Goal: Find specific page/section

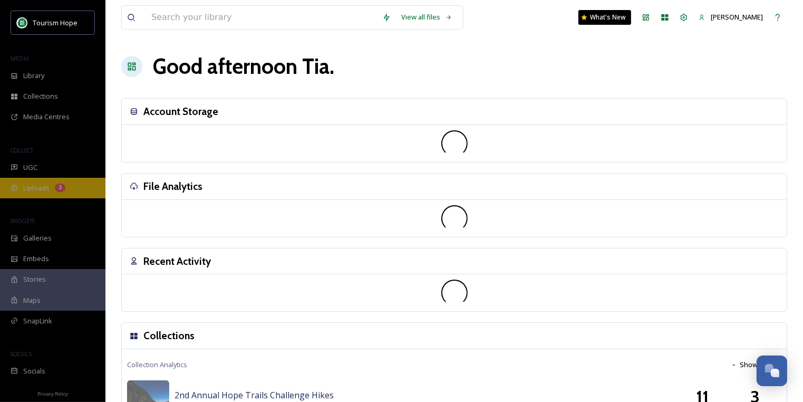
click at [42, 191] on span "Uploads" at bounding box center [36, 188] width 26 height 10
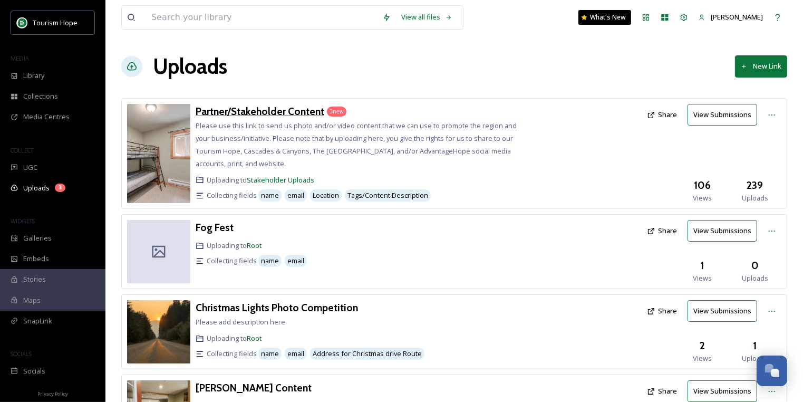
click at [243, 112] on h3 "Partner/Stakeholder Content" at bounding box center [260, 111] width 129 height 13
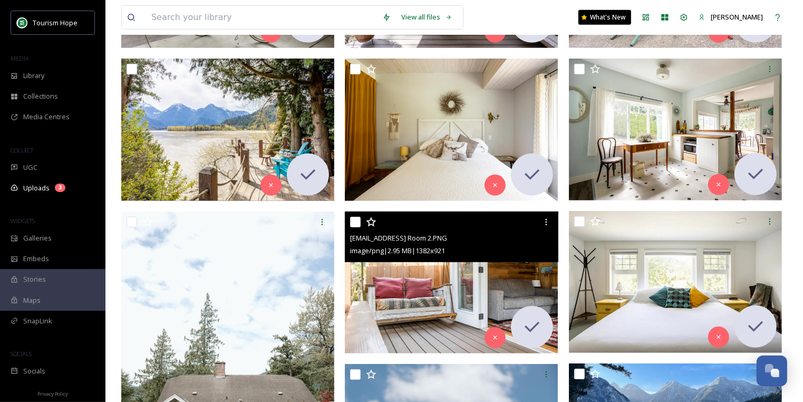
scroll to position [800, 0]
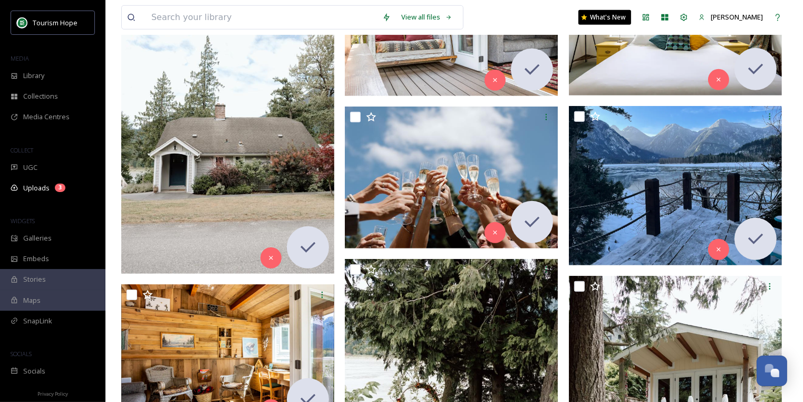
click at [205, 187] on img at bounding box center [227, 114] width 213 height 320
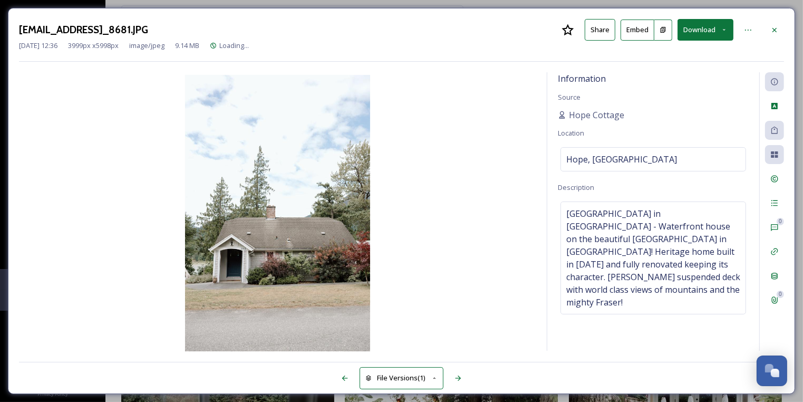
scroll to position [470, 0]
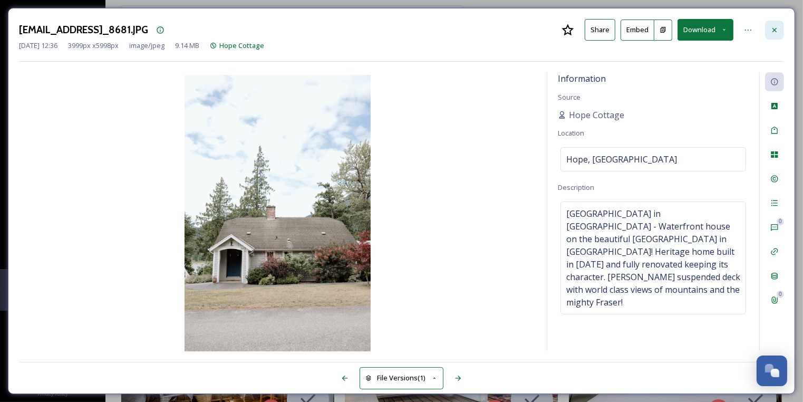
click at [776, 28] on icon at bounding box center [775, 30] width 8 height 8
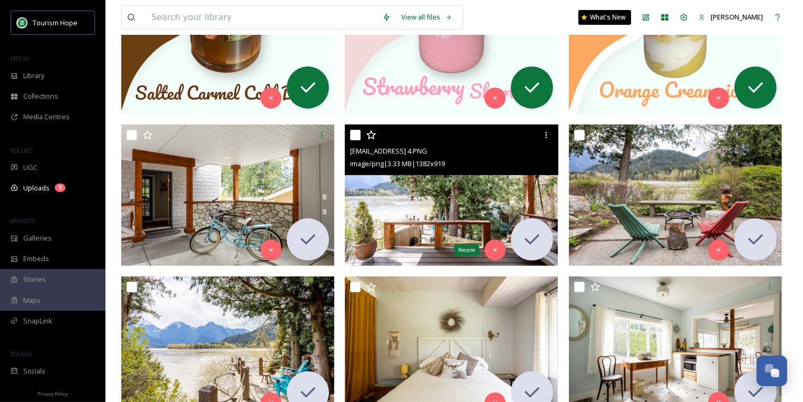
scroll to position [324, 0]
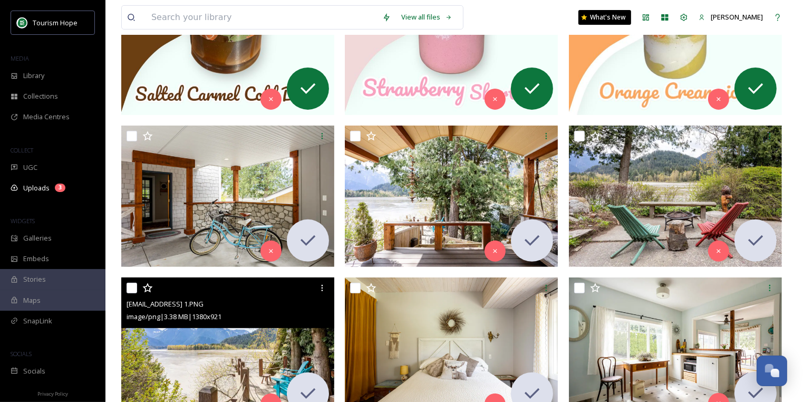
click at [232, 339] on img at bounding box center [227, 348] width 213 height 142
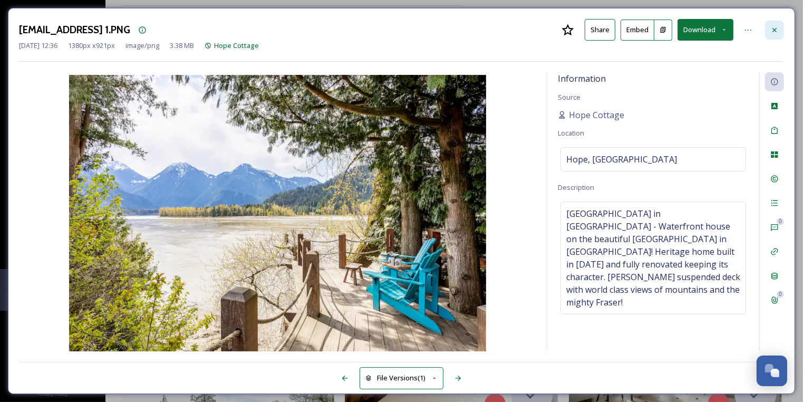
click at [778, 26] on icon at bounding box center [775, 30] width 8 height 8
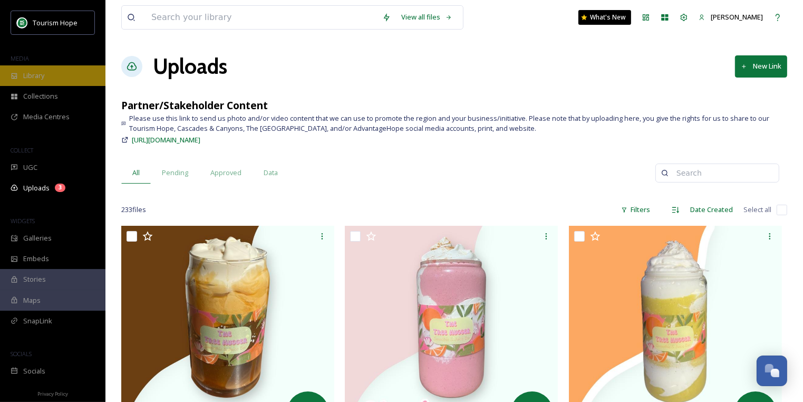
click at [55, 72] on div "Library" at bounding box center [53, 75] width 106 height 21
